Goal: Navigation & Orientation: Find specific page/section

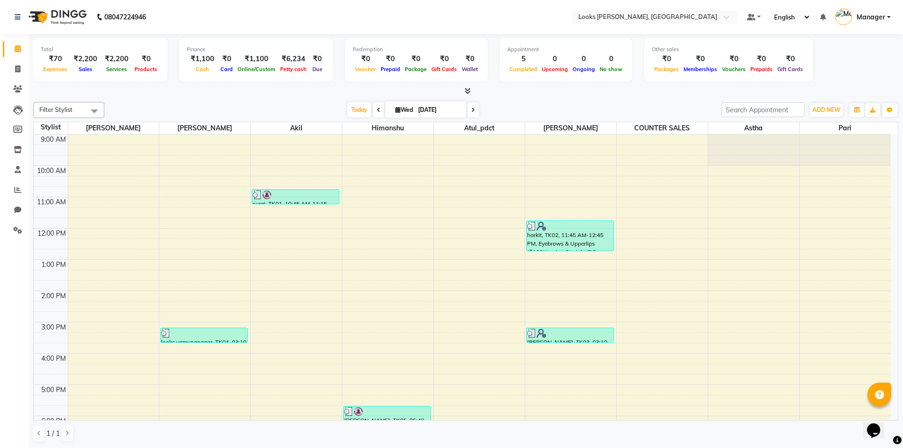
scroll to position [0, 0]
click at [465, 91] on icon at bounding box center [467, 90] width 6 height 7
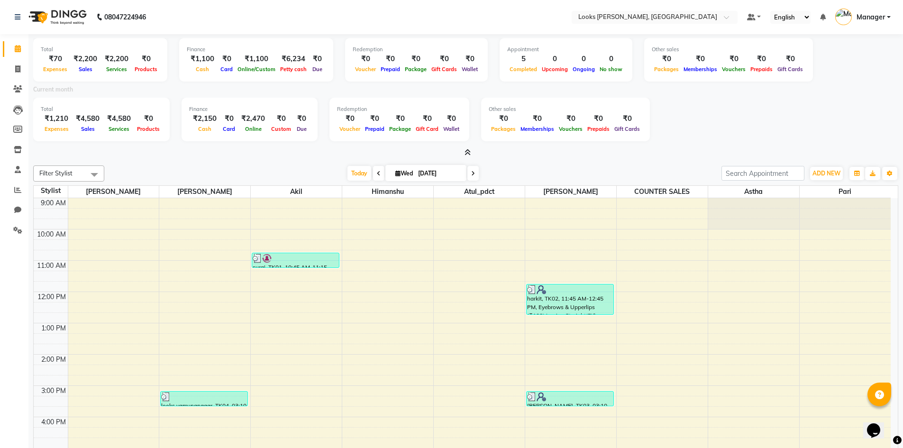
click at [466, 153] on icon at bounding box center [467, 152] width 6 height 7
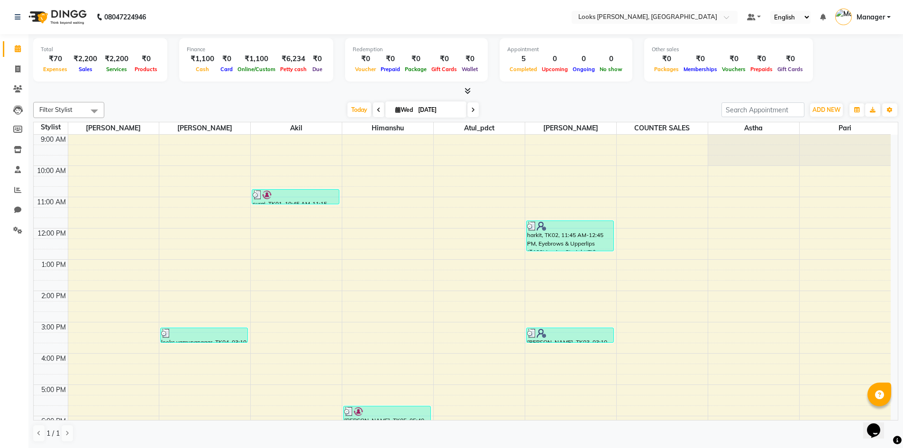
click at [468, 92] on icon at bounding box center [467, 90] width 6 height 7
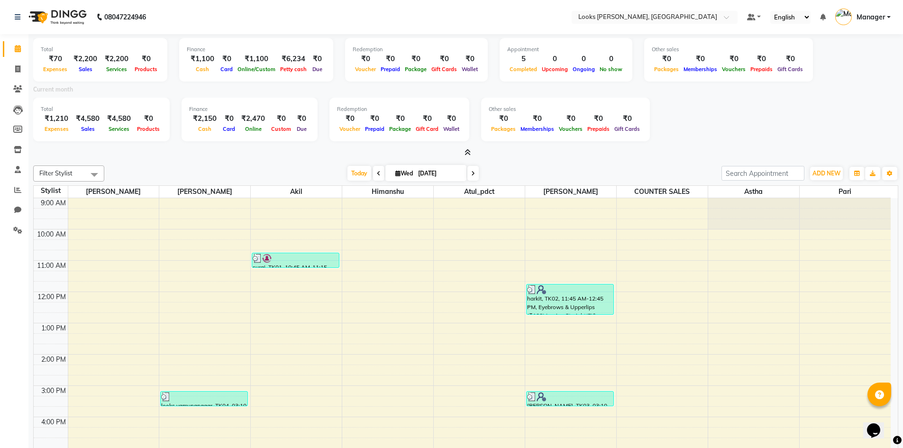
click at [464, 151] on icon at bounding box center [467, 152] width 6 height 7
